Goal: Information Seeking & Learning: Learn about a topic

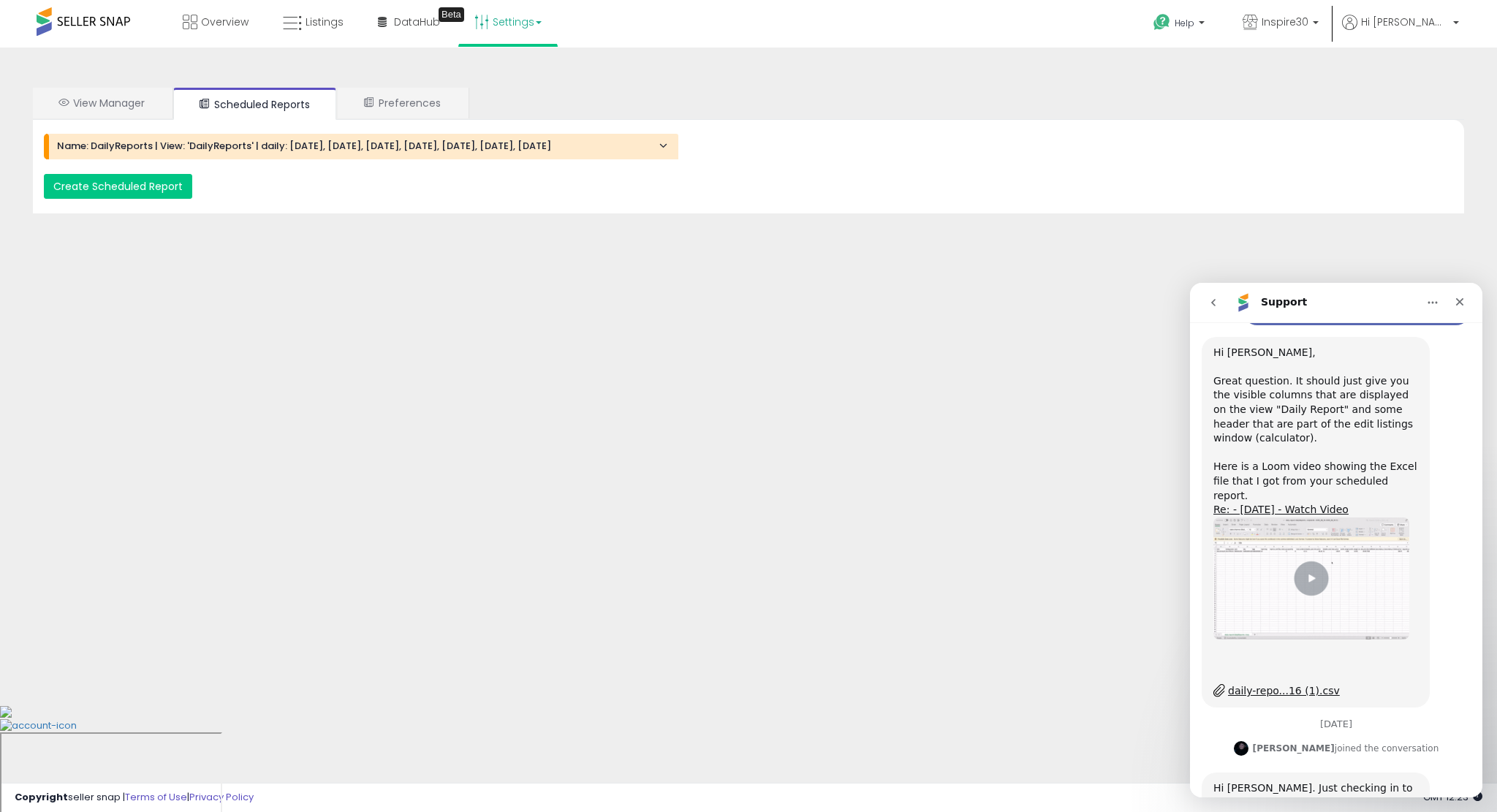
scroll to position [1396, 0]
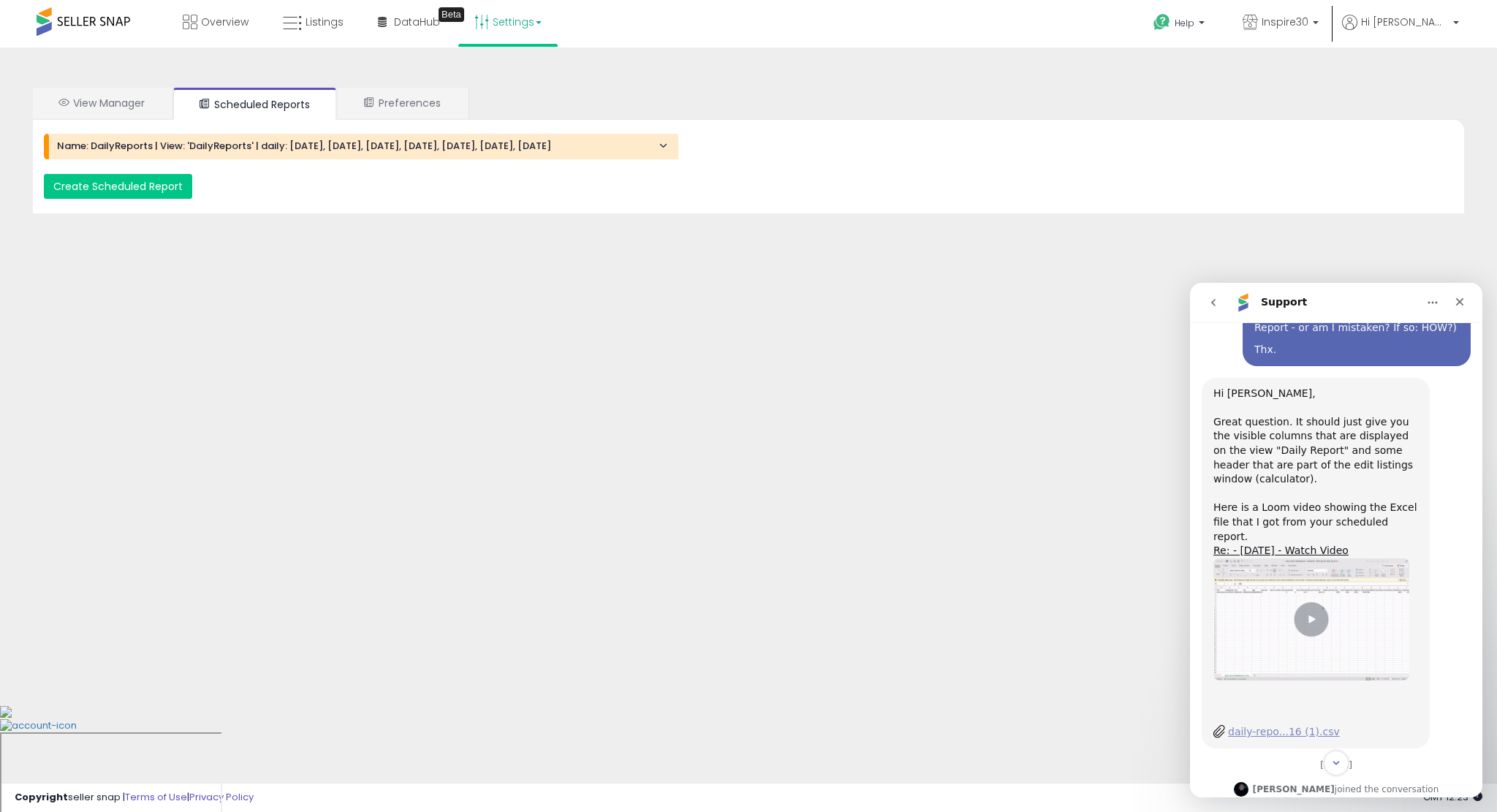
click at [1272, 724] on div "daily-repo...16 (1).csv" at bounding box center [1283, 732] width 112 height 16
click at [1314, 387] on div "Hi [PERSON_NAME], Great question. It should just give you the visible columns t…" at bounding box center [1315, 472] width 204 height 171
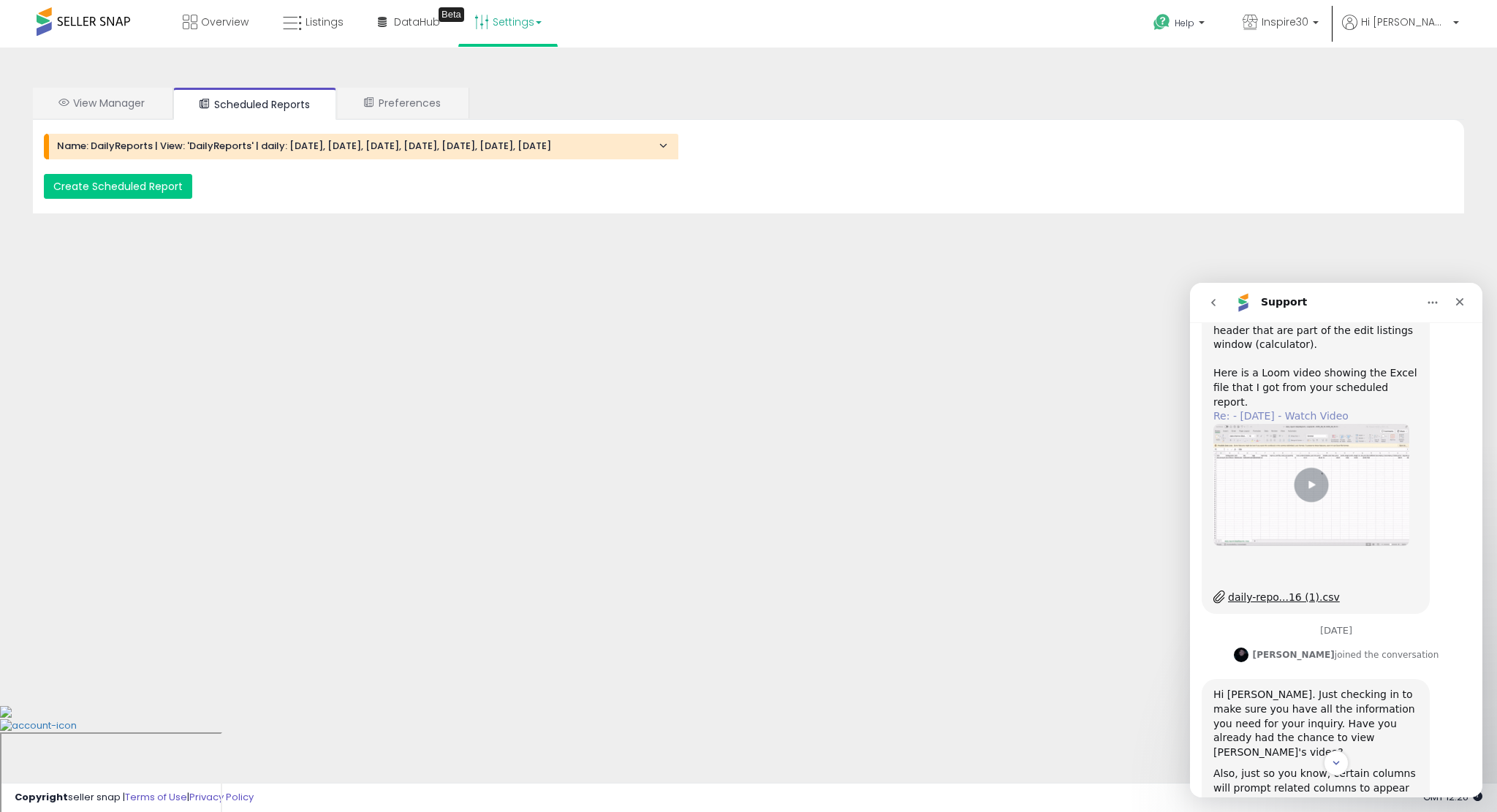
scroll to position [1615, 0]
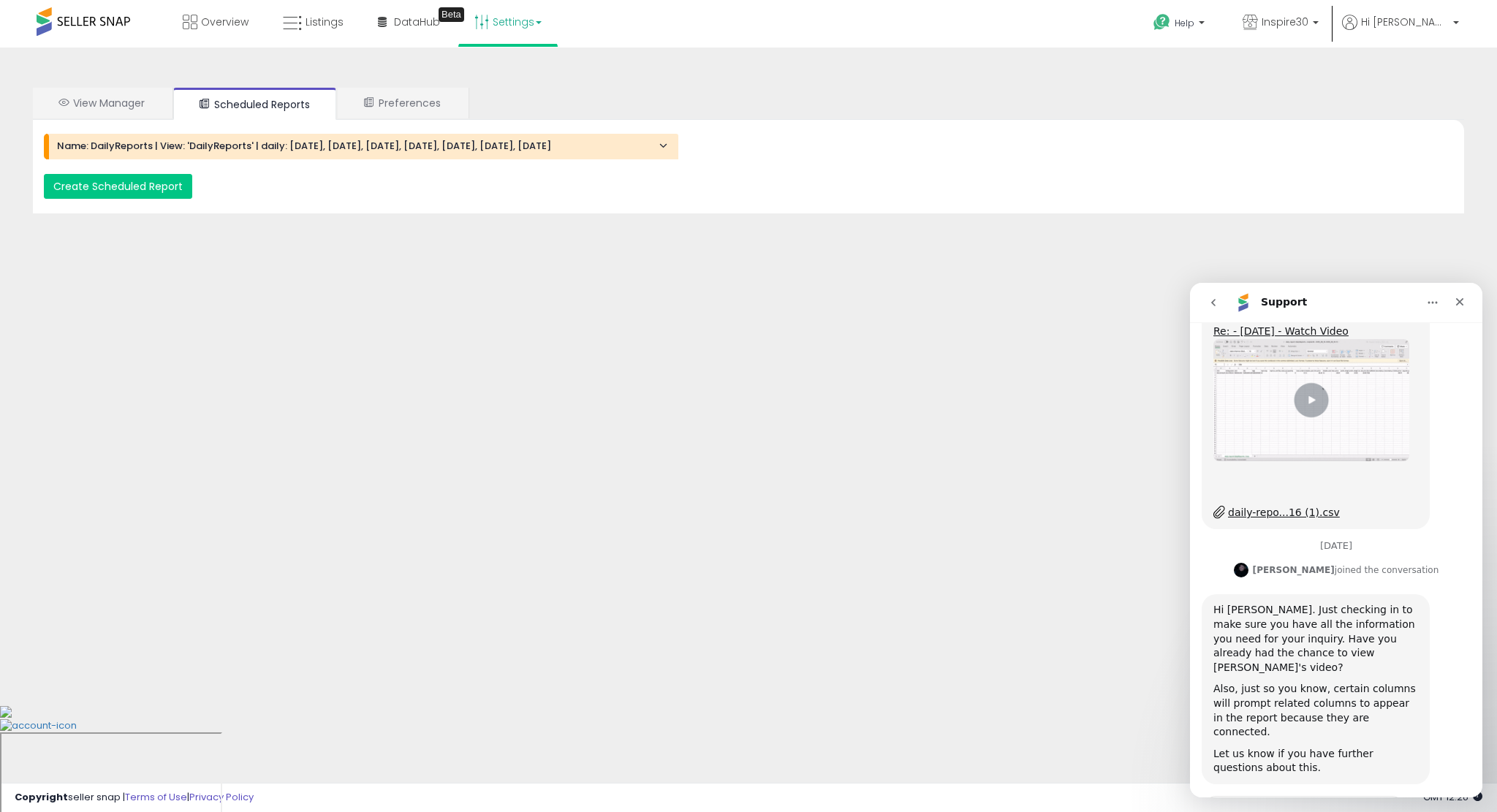
click at [1325, 681] on div "Also, just so you know, certain columns will prompt related columns to appear i…" at bounding box center [1315, 709] width 204 height 57
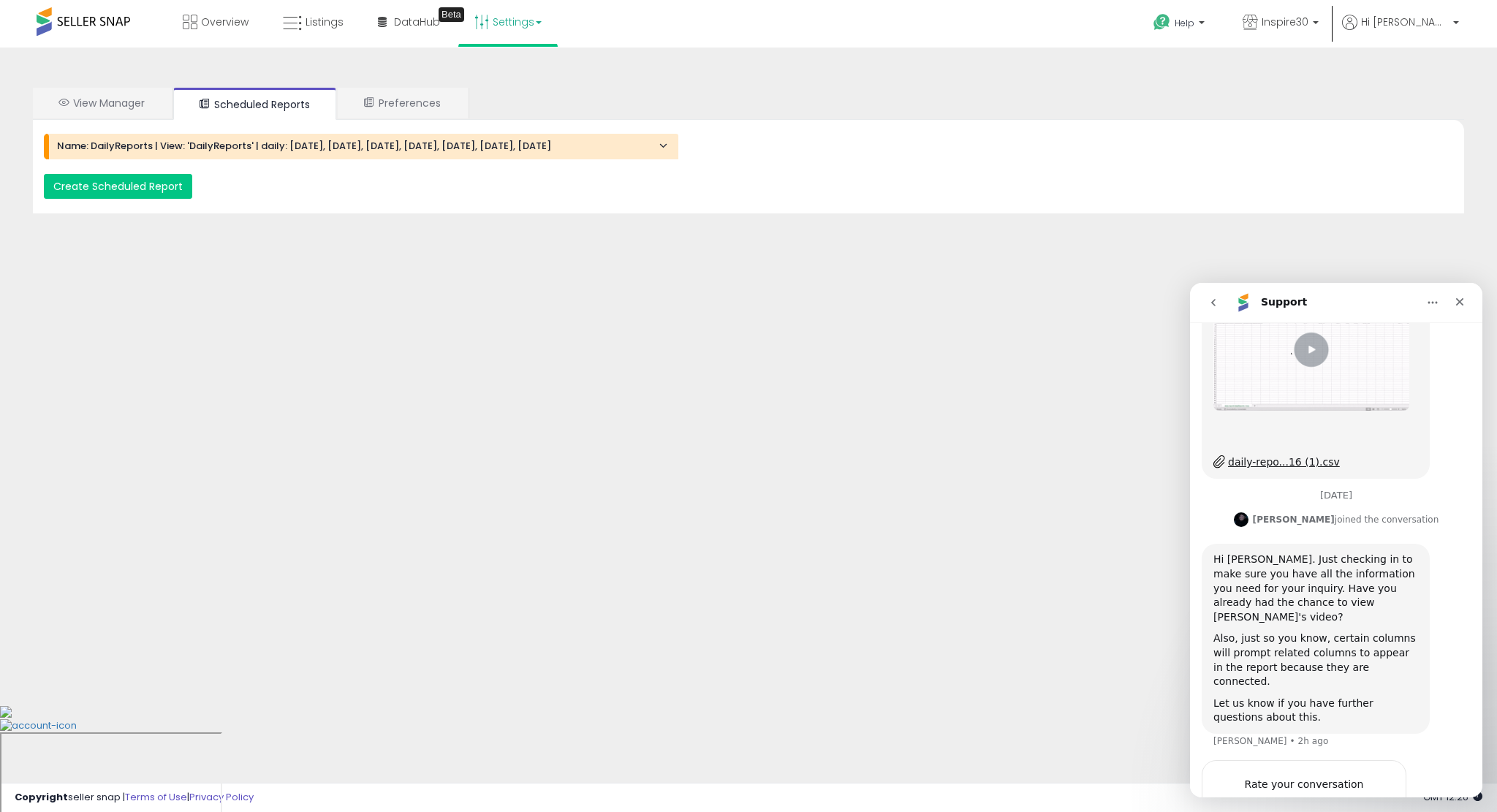
scroll to position [1669, 0]
click at [1281, 758] on div "Please provide as much detail as possible about your inquiry, and we will get b…" at bounding box center [1336, 559] width 292 height 475
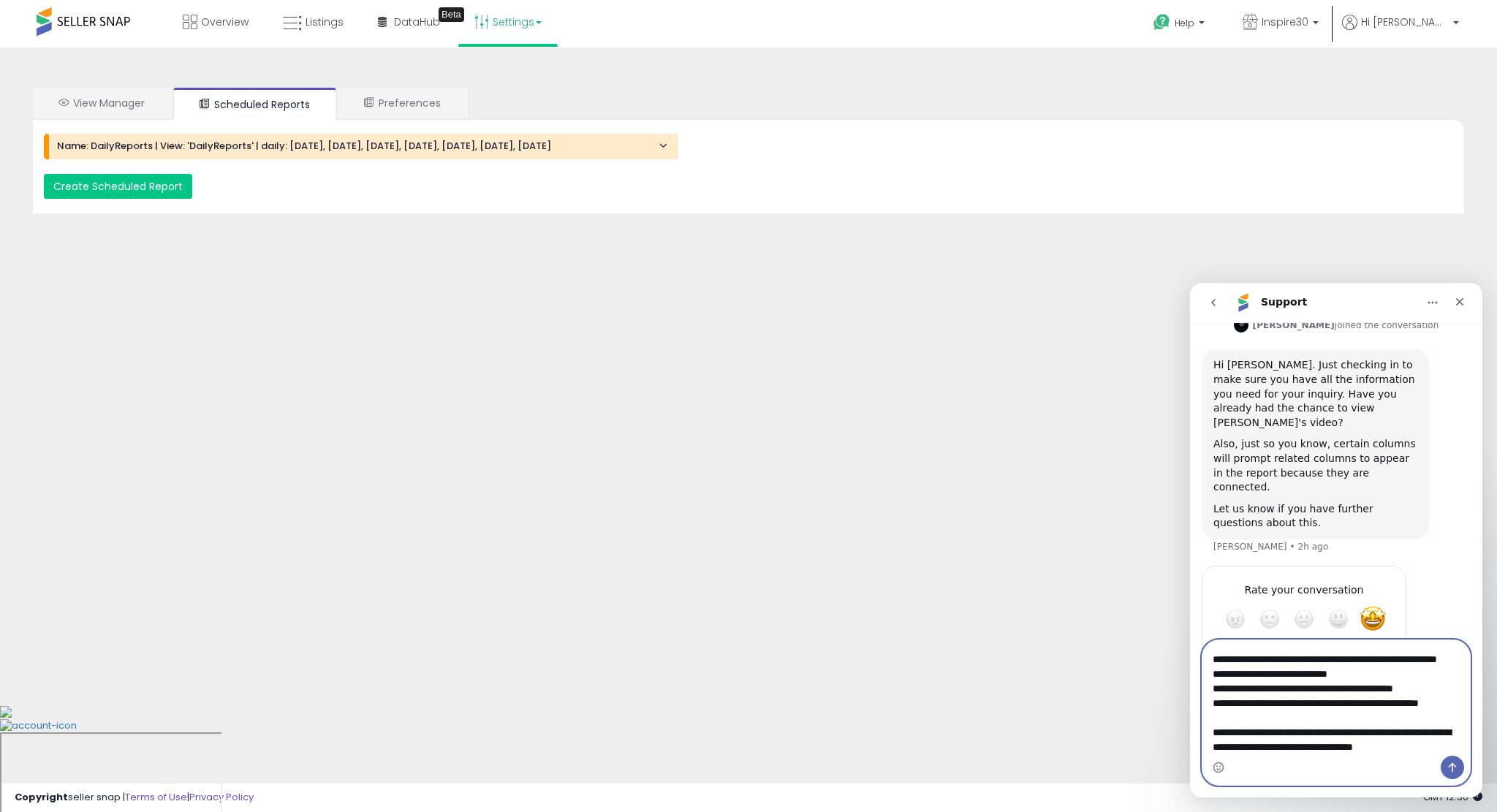
scroll to position [185, 0]
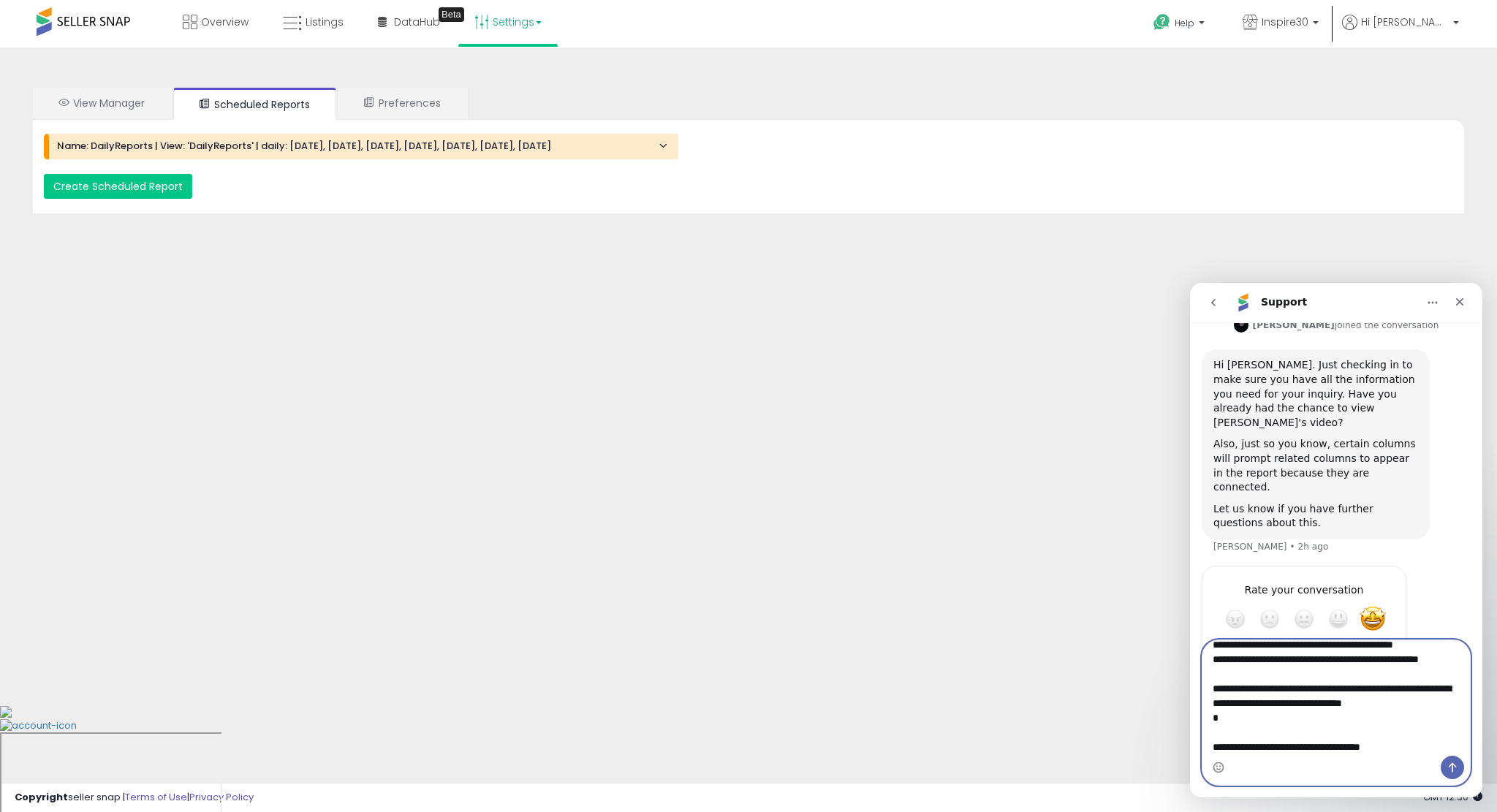
type textarea "**********"
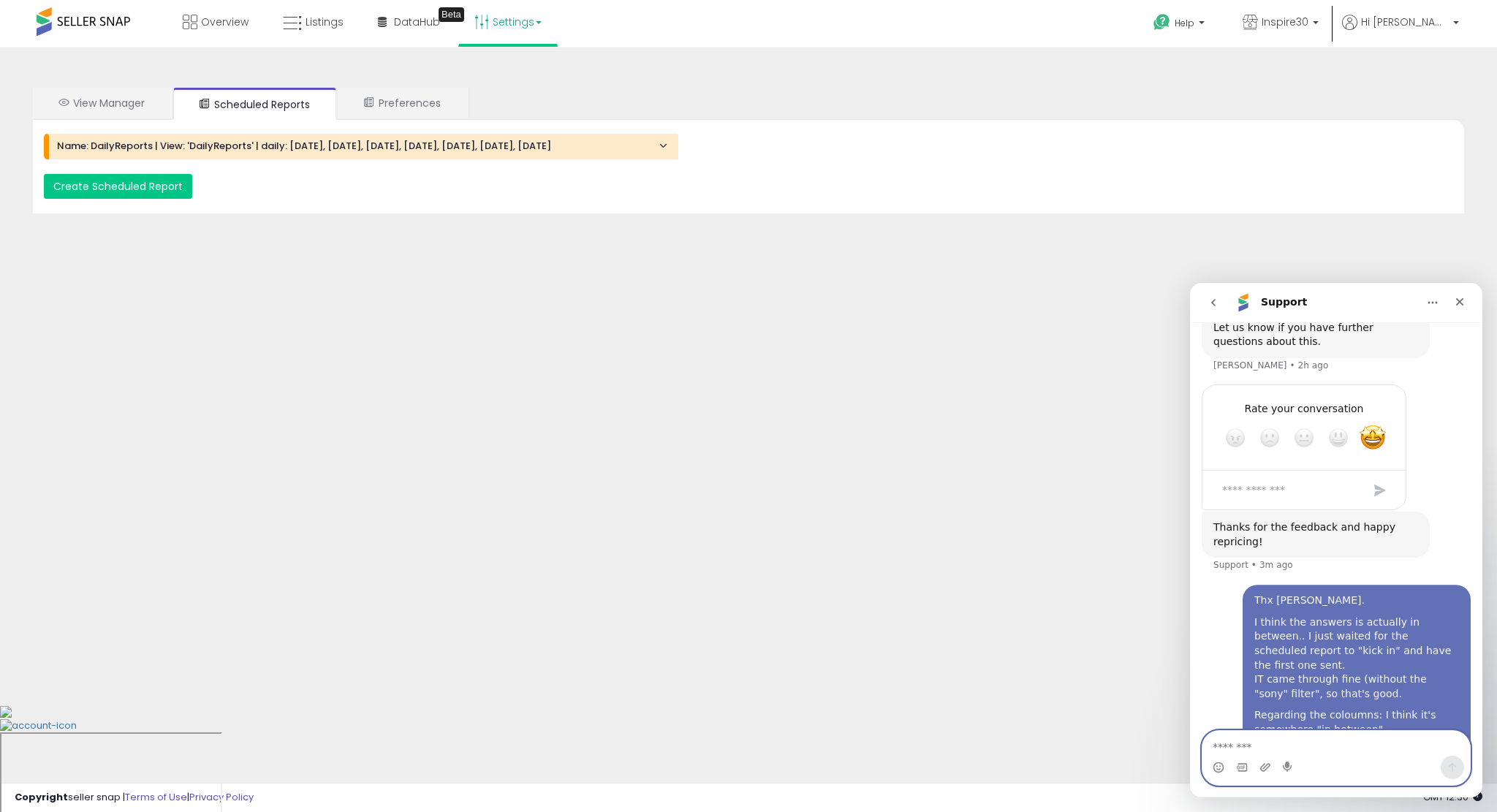
scroll to position [2071, 0]
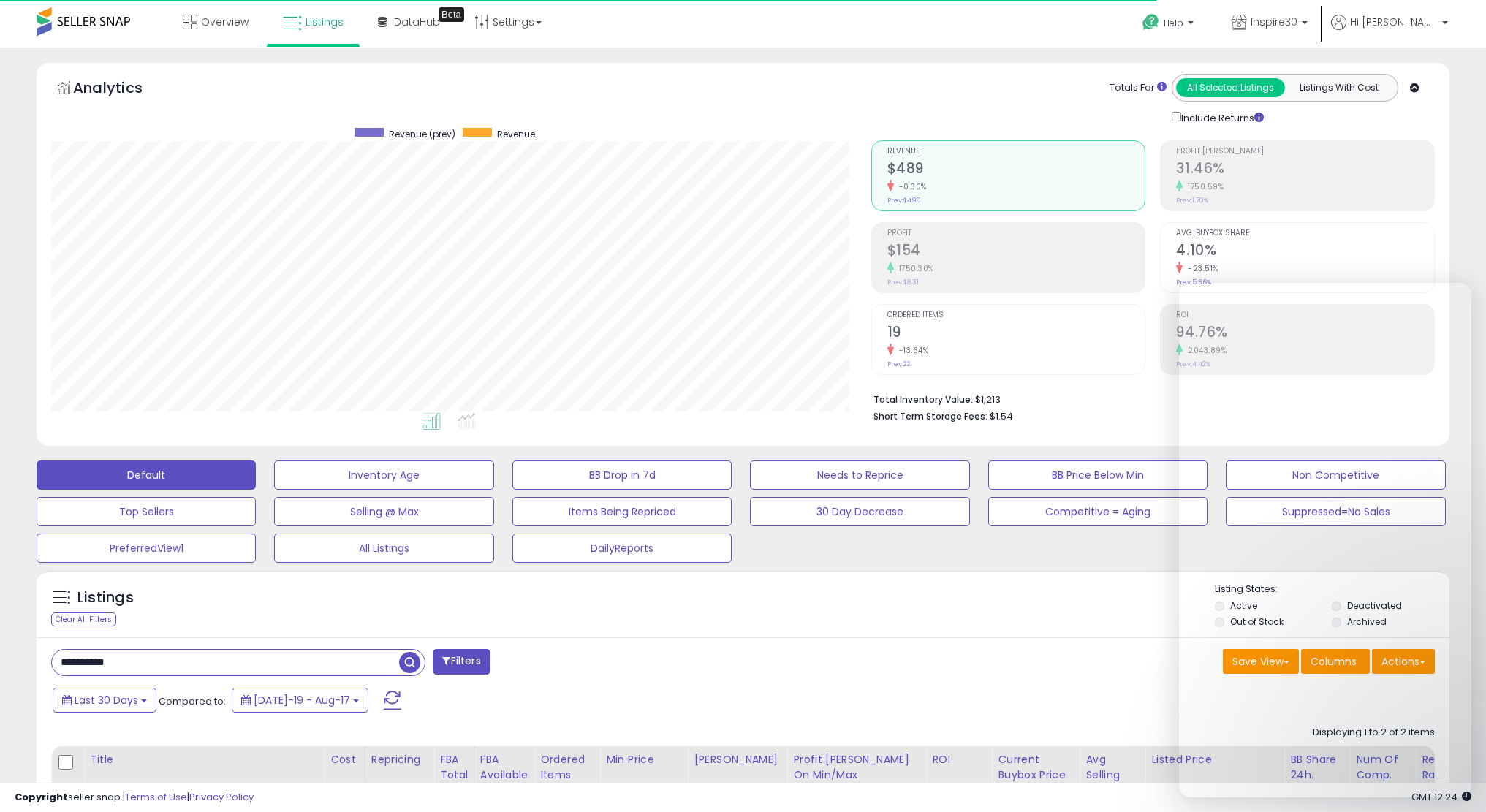
select select "**"
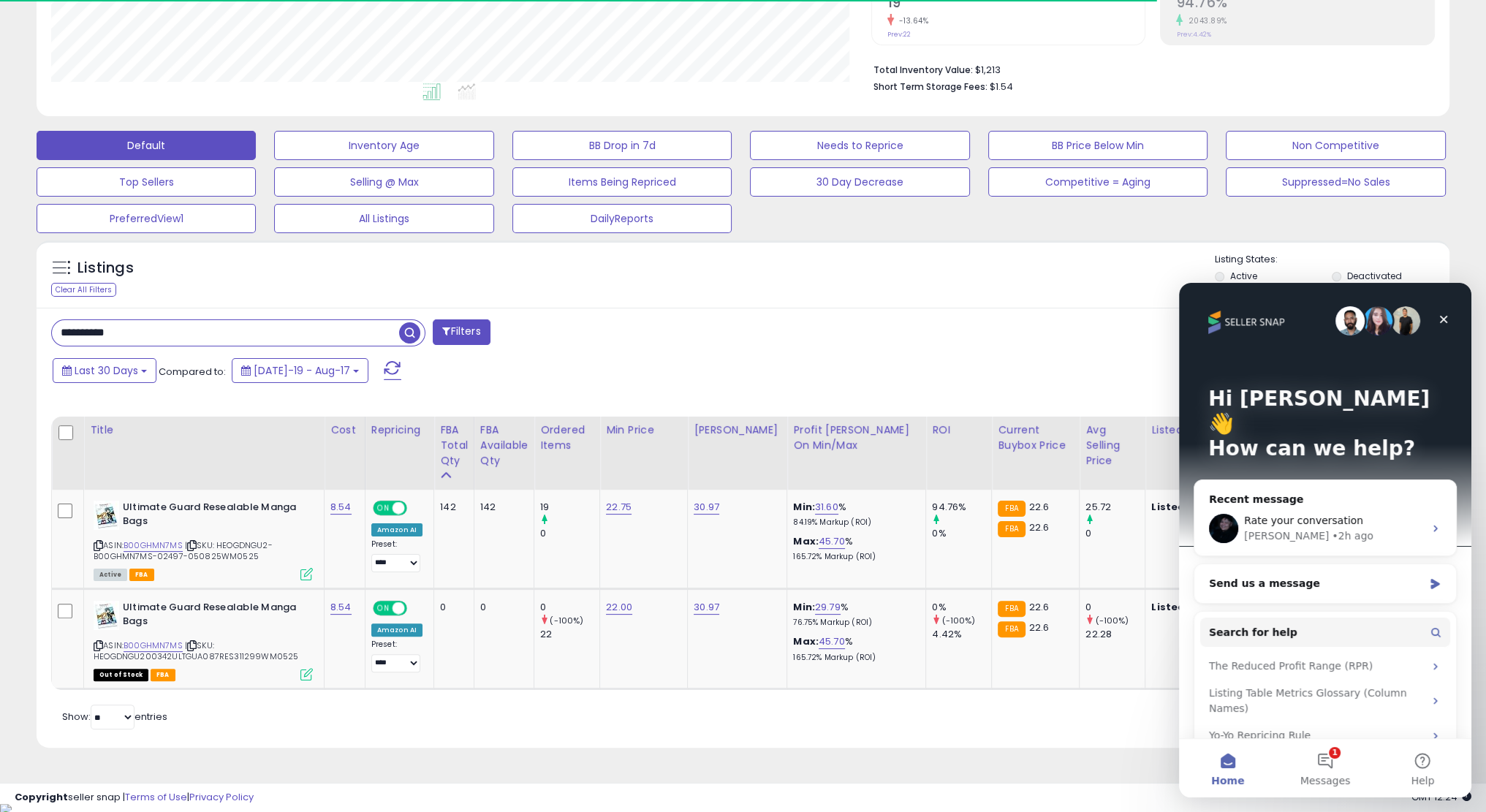
scroll to position [299, 819]
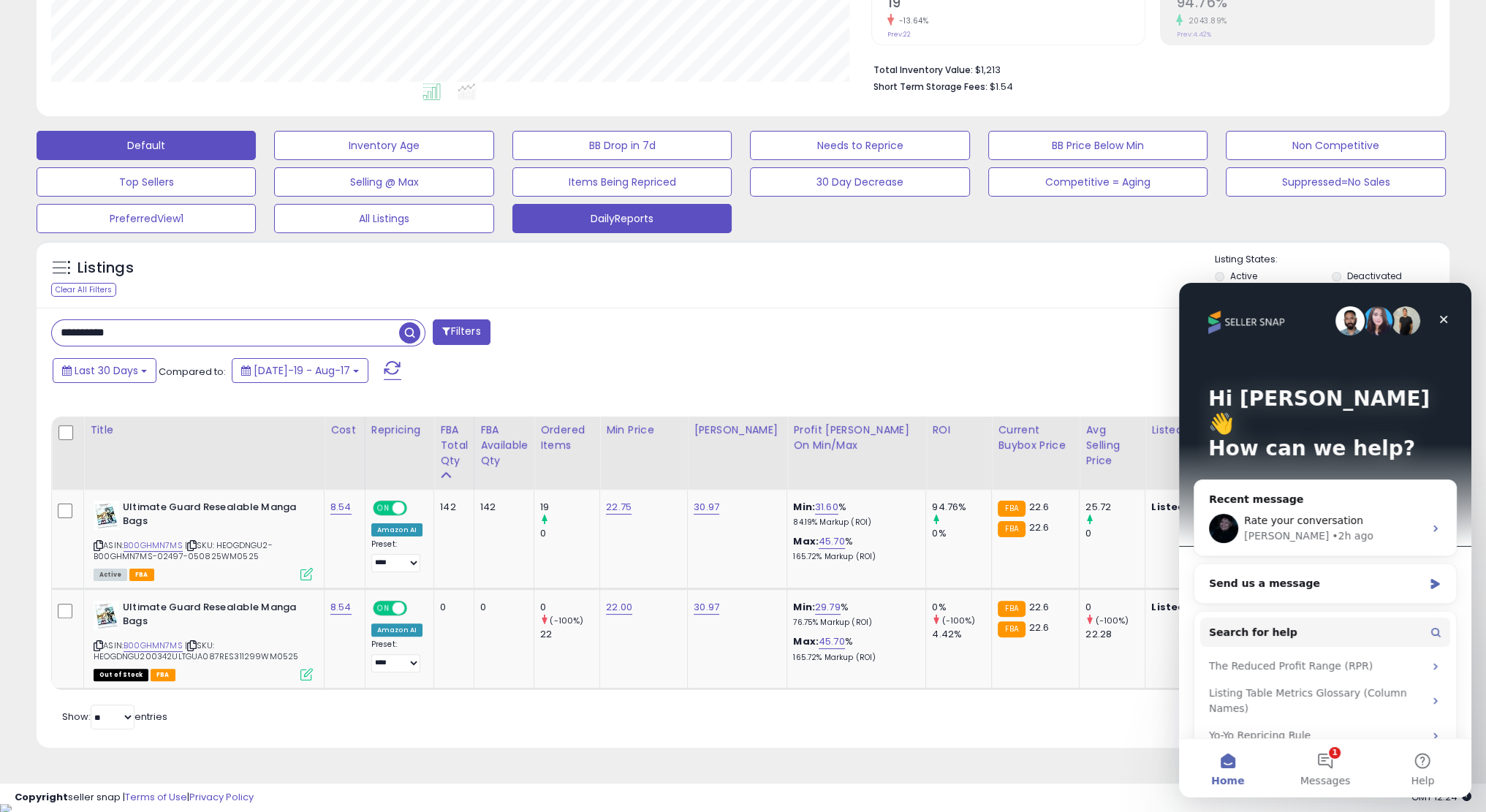
click at [592, 218] on button "DailyReports" at bounding box center [622, 218] width 219 height 29
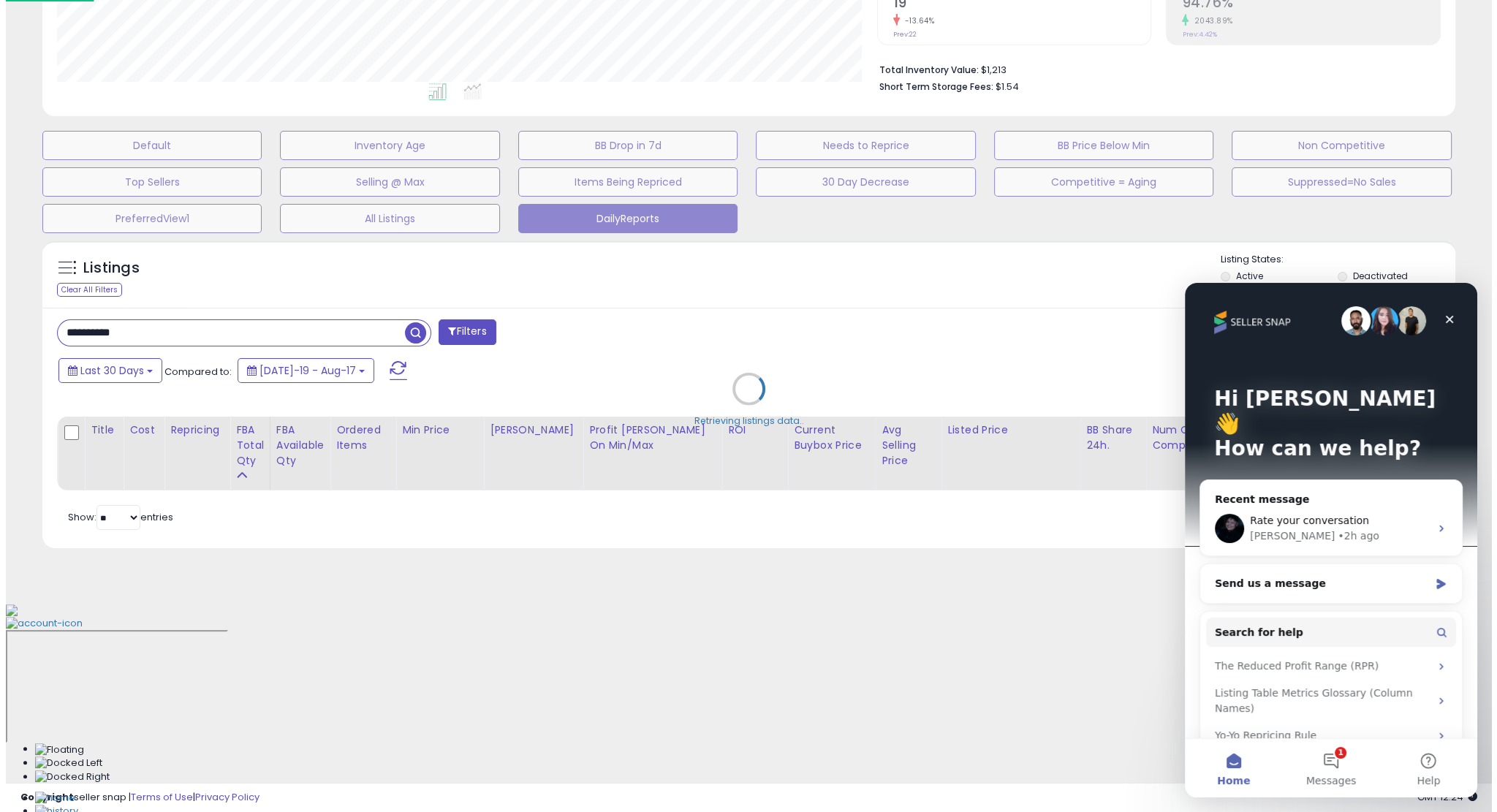
scroll to position [299, 826]
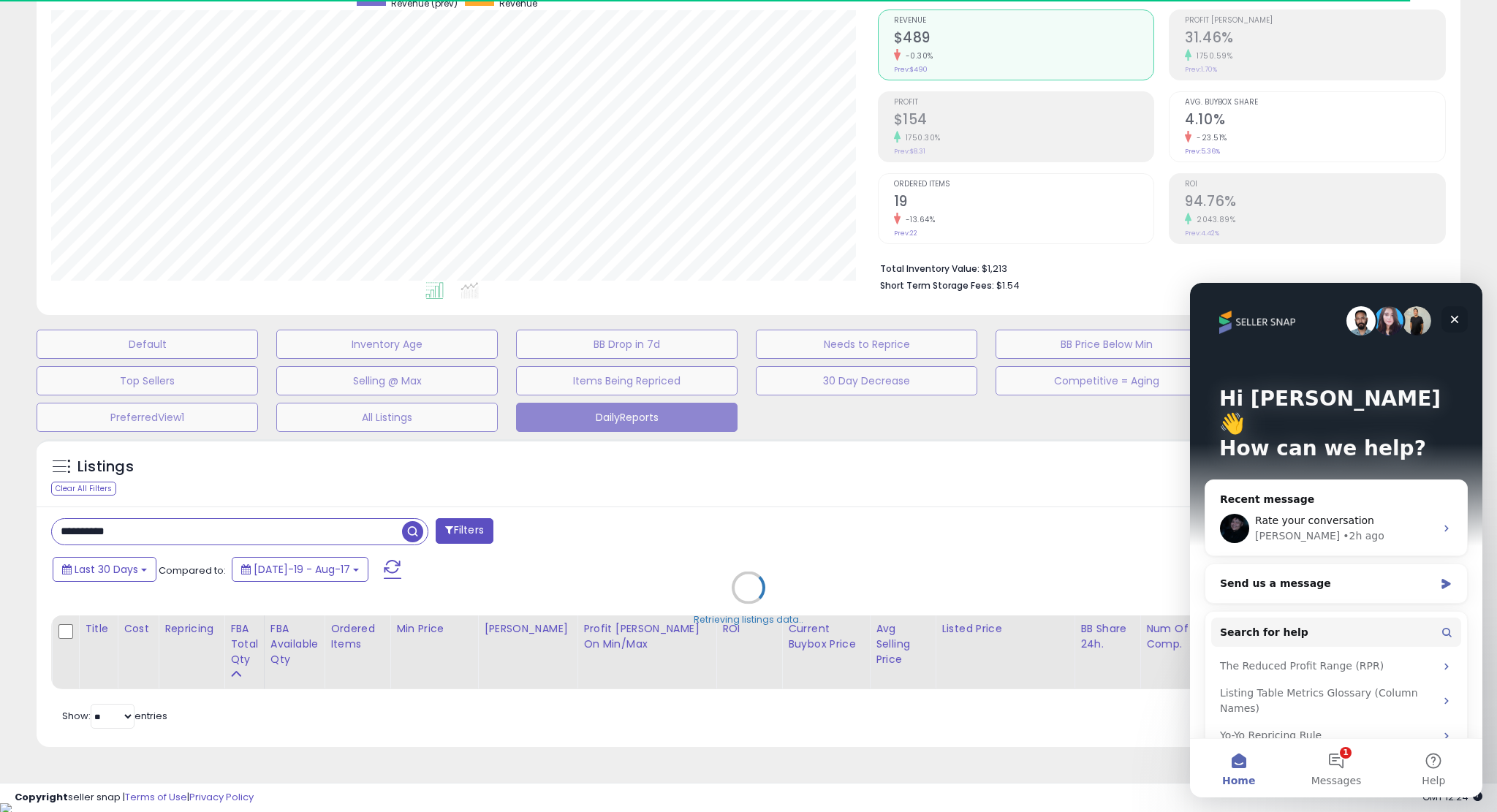
click at [1457, 315] on icon "Close" at bounding box center [1454, 319] width 12 height 12
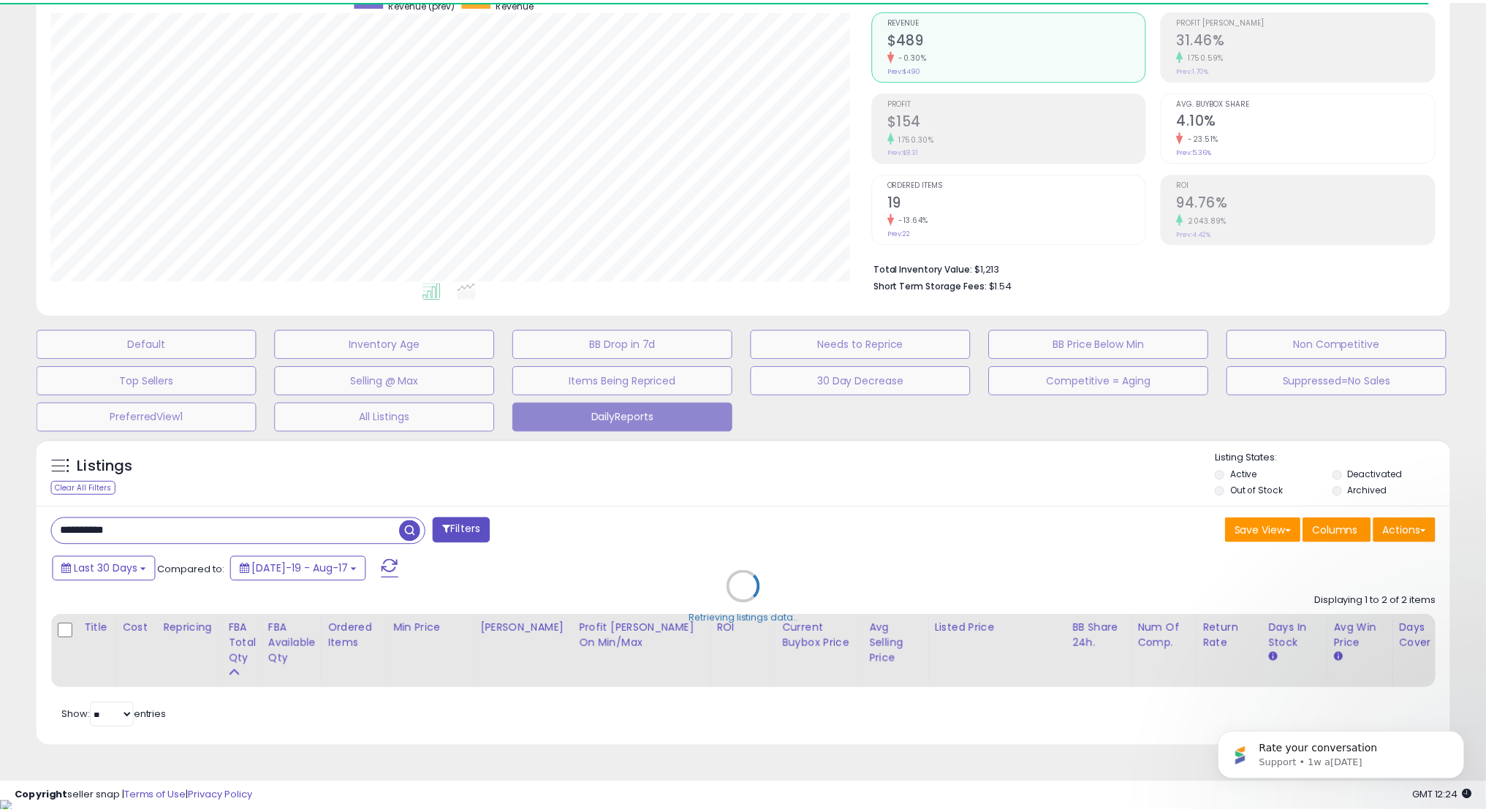
scroll to position [0, 0]
select select "**"
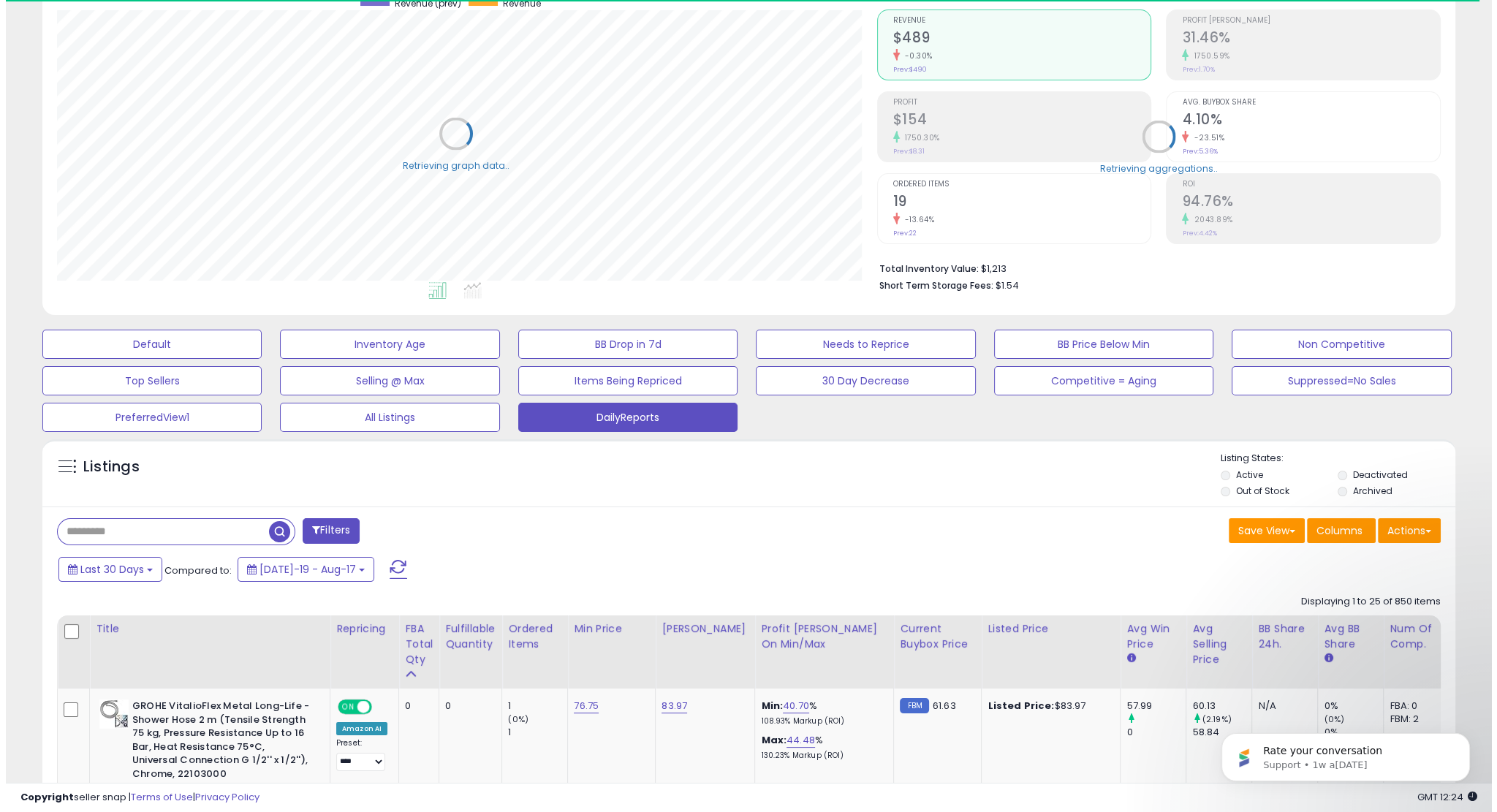
scroll to position [730264, 730053]
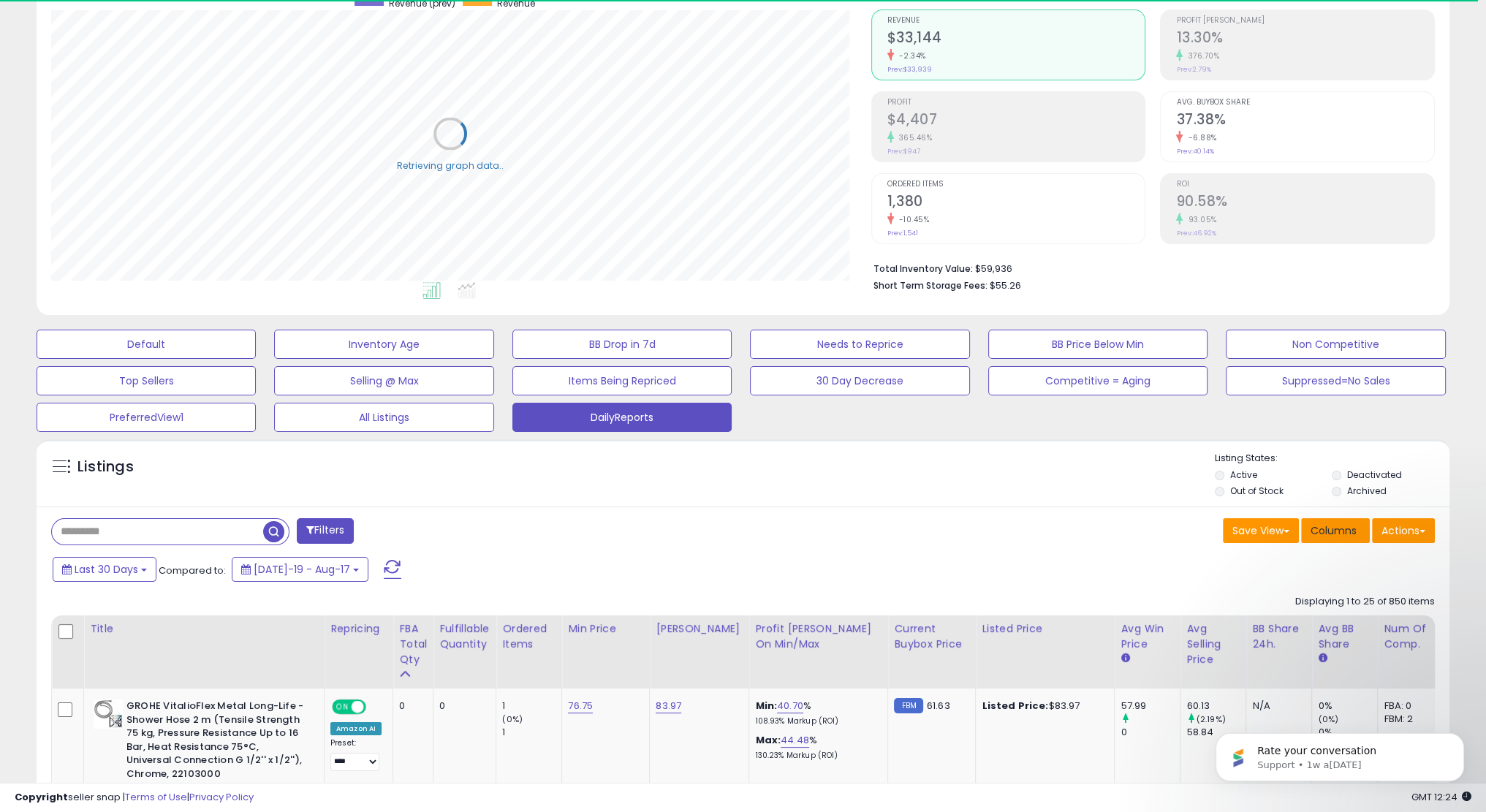
click at [1320, 529] on span "Columns" at bounding box center [1333, 530] width 46 height 15
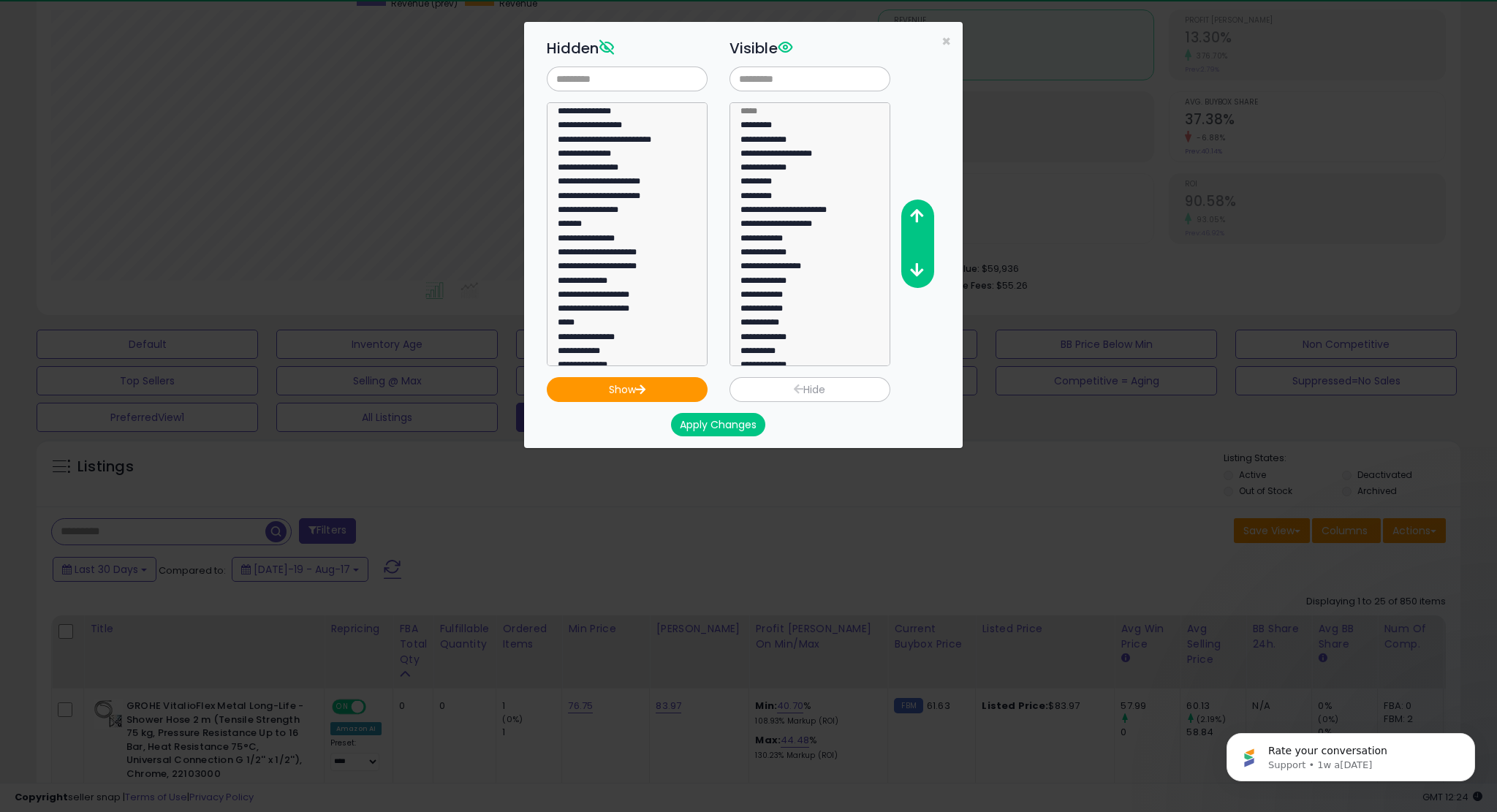
scroll to position [299, 826]
drag, startPoint x: 889, startPoint y: 193, endPoint x: 889, endPoint y: 213, distance: 20.0
click at [889, 213] on select "**********" at bounding box center [809, 234] width 161 height 264
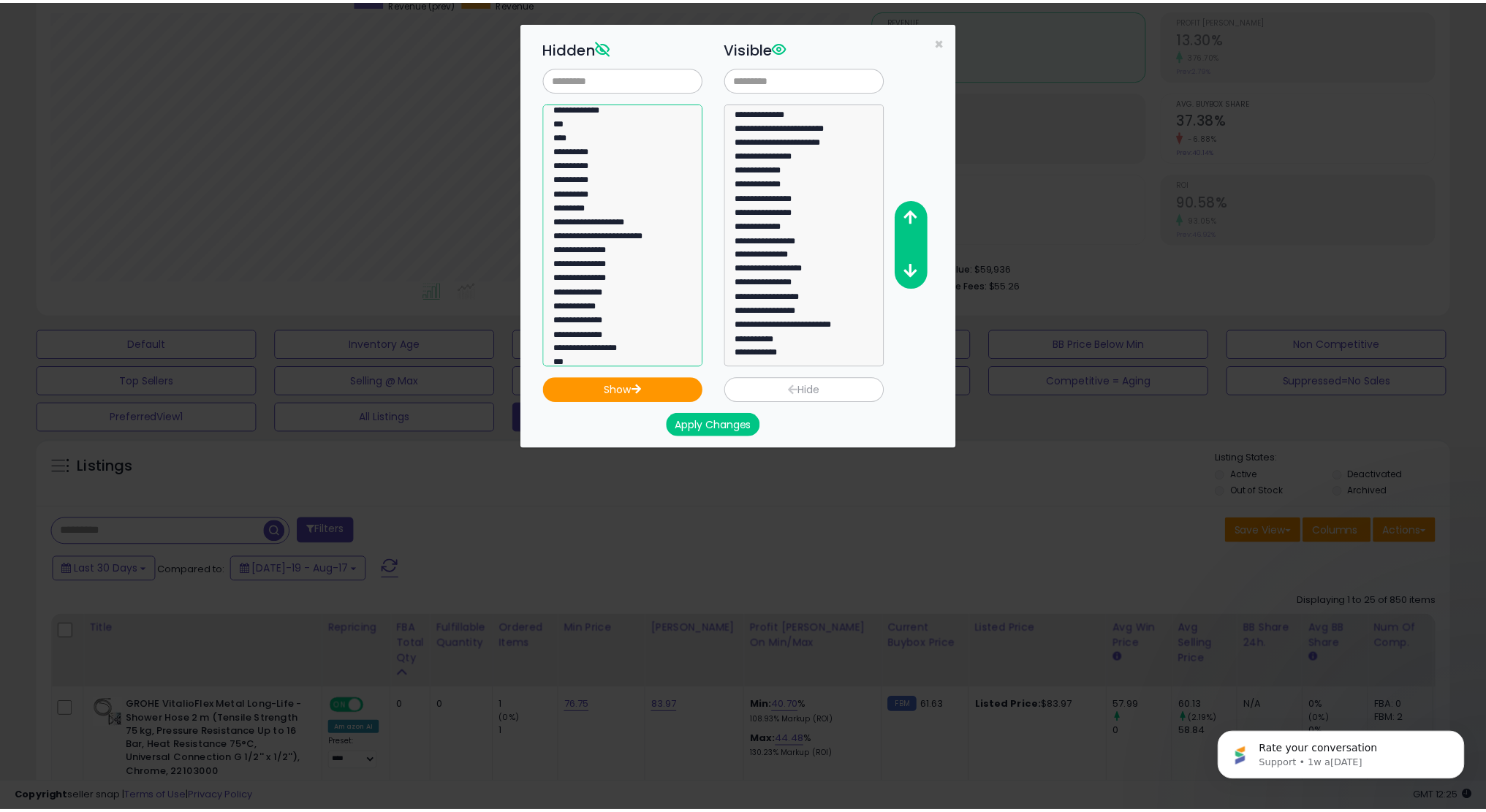
scroll to position [666, 0]
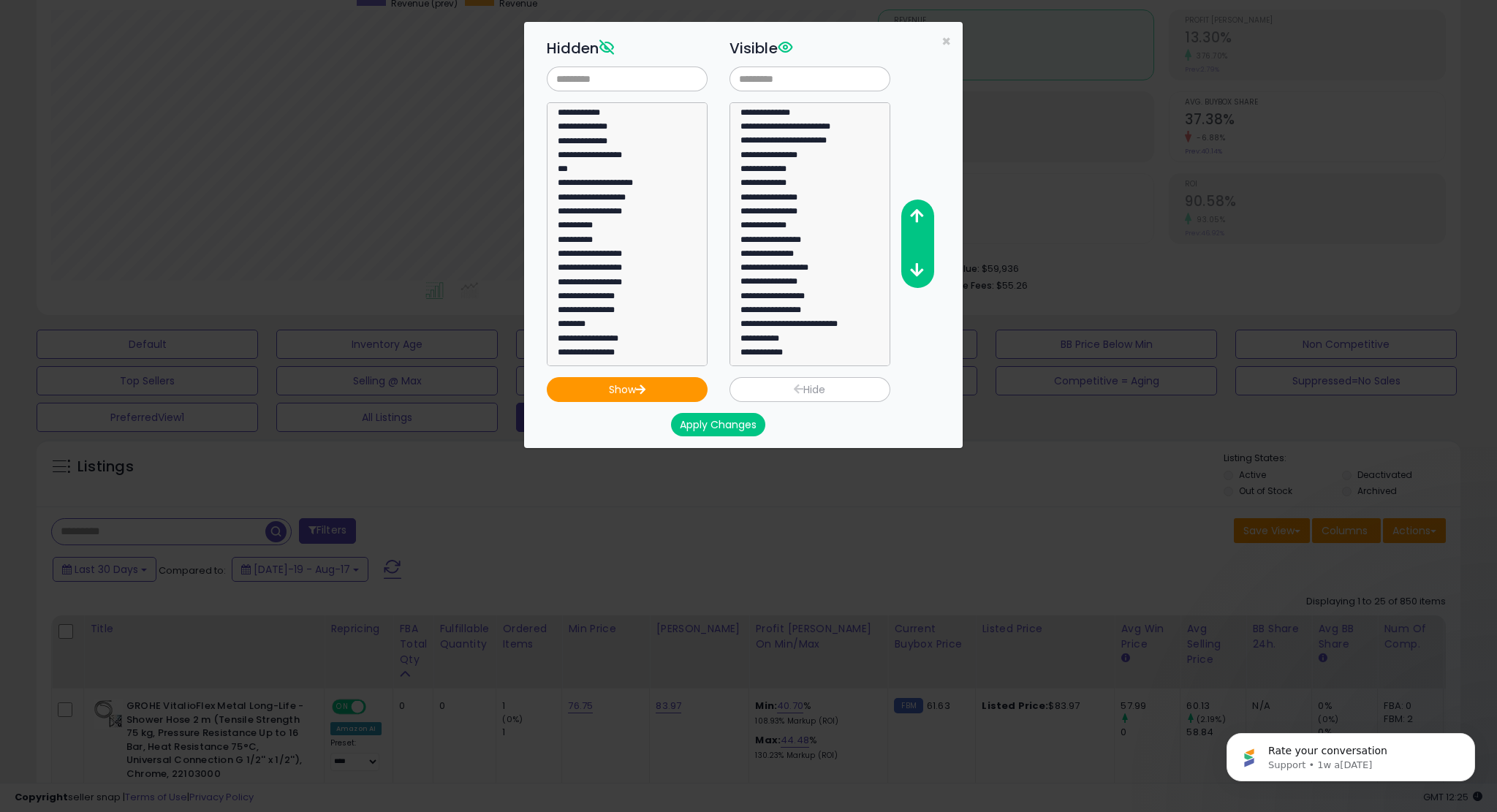
click at [743, 791] on div "**********" at bounding box center [748, 406] width 1497 height 812
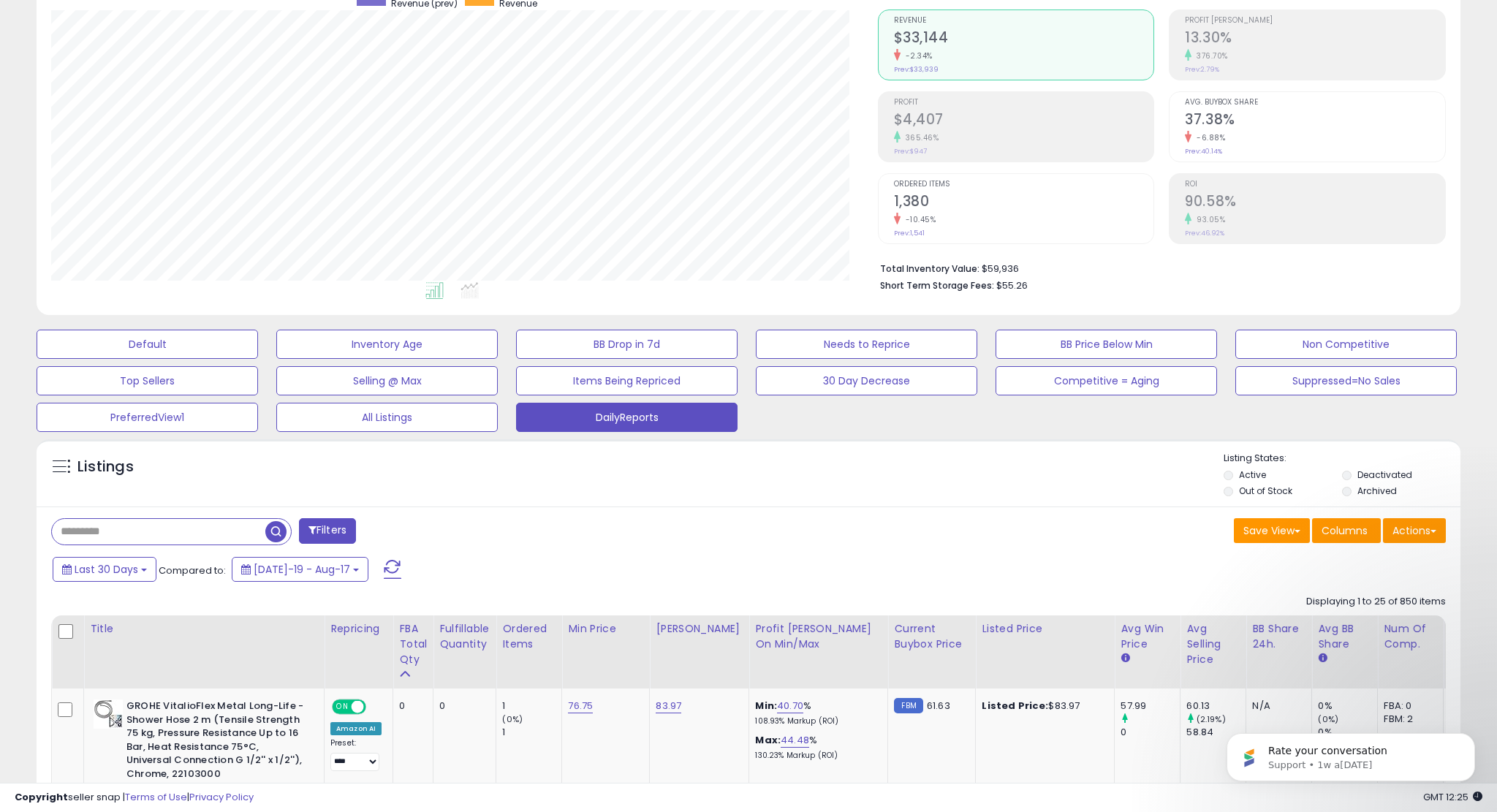
scroll to position [730264, 730053]
click at [1328, 537] on button "Columns" at bounding box center [1336, 530] width 69 height 25
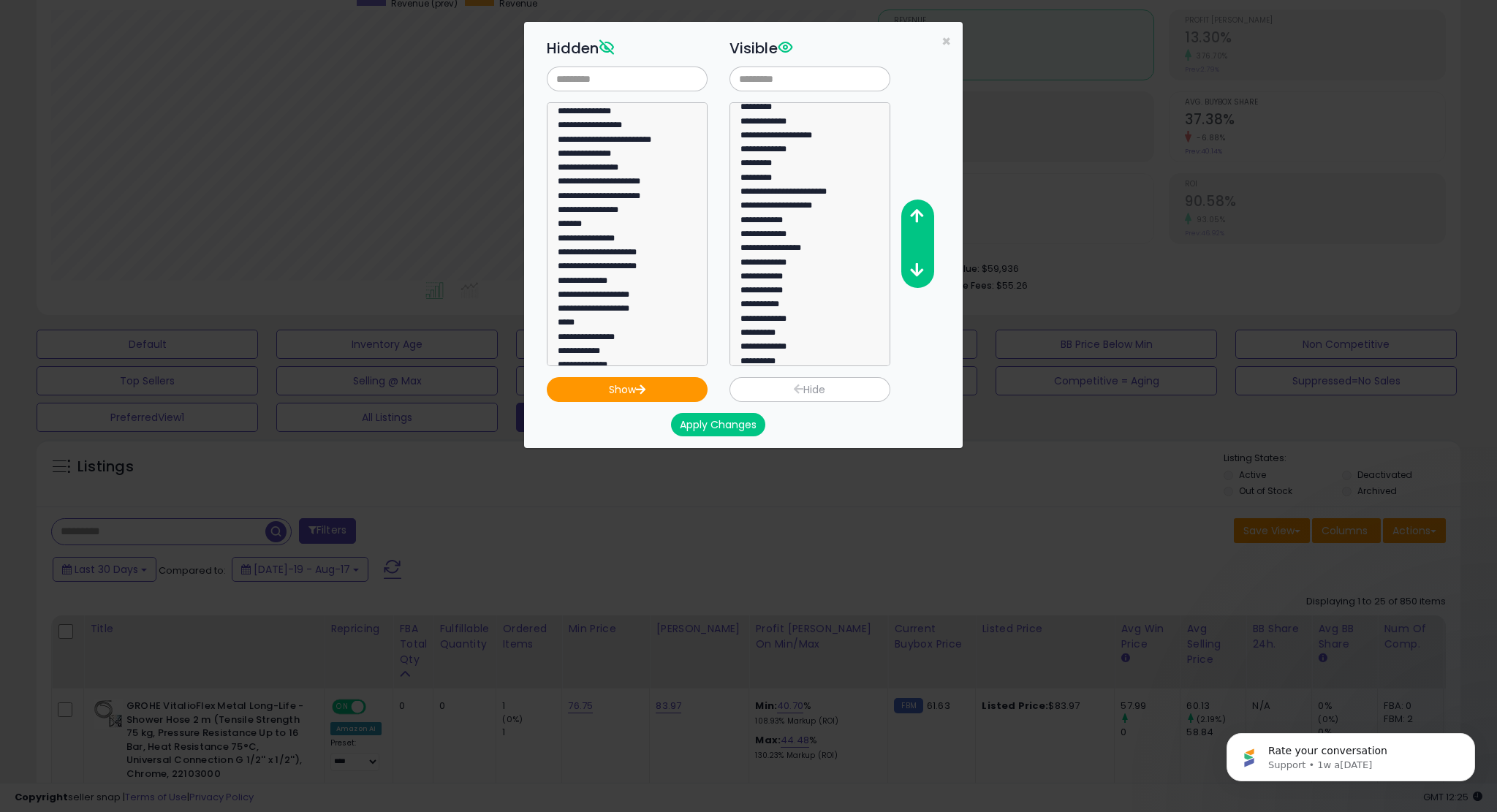
scroll to position [0, 0]
